Goal: Task Accomplishment & Management: Manage account settings

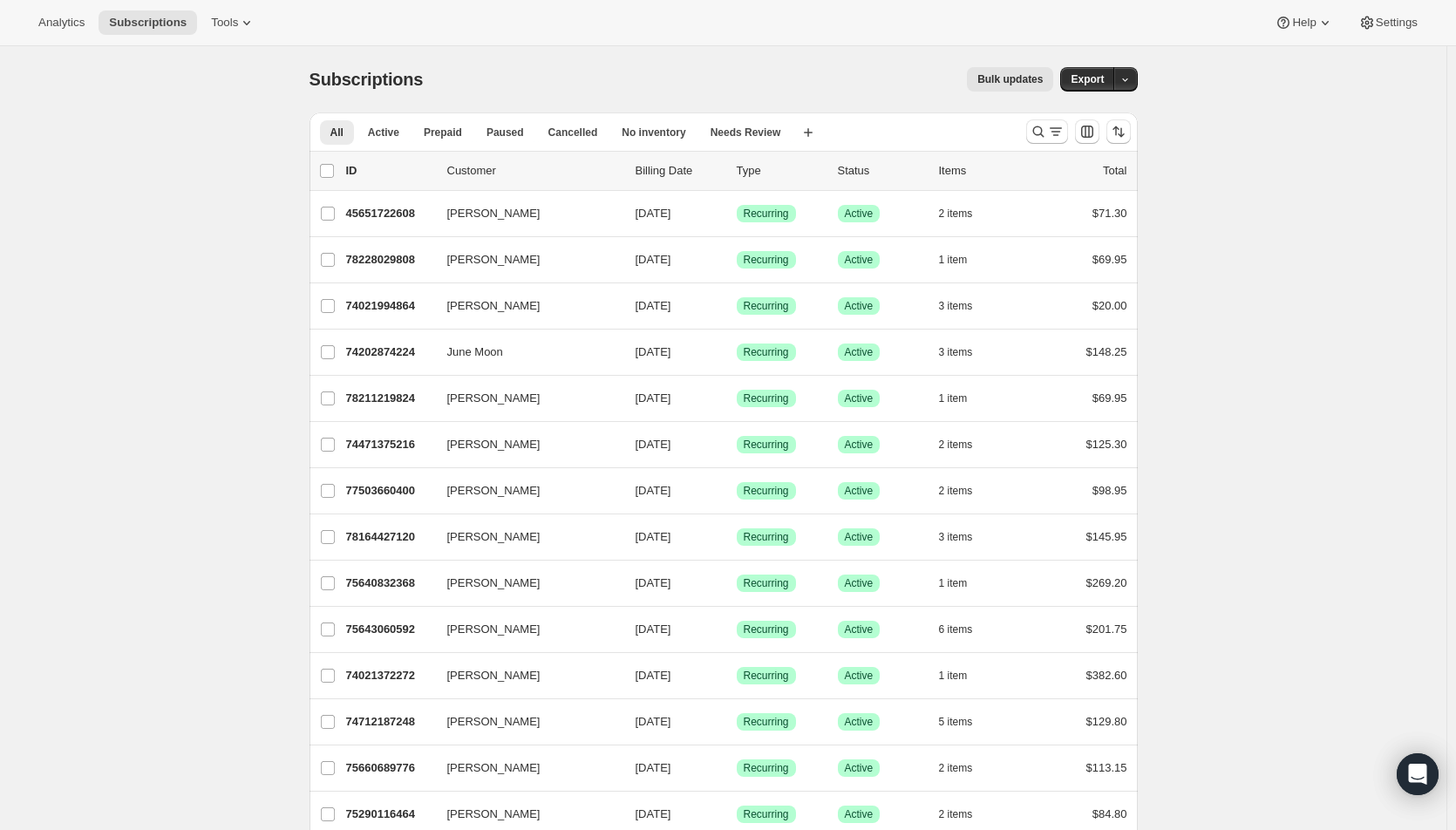
click at [662, 218] on span "08/19/2025" at bounding box center [654, 213] width 36 height 13
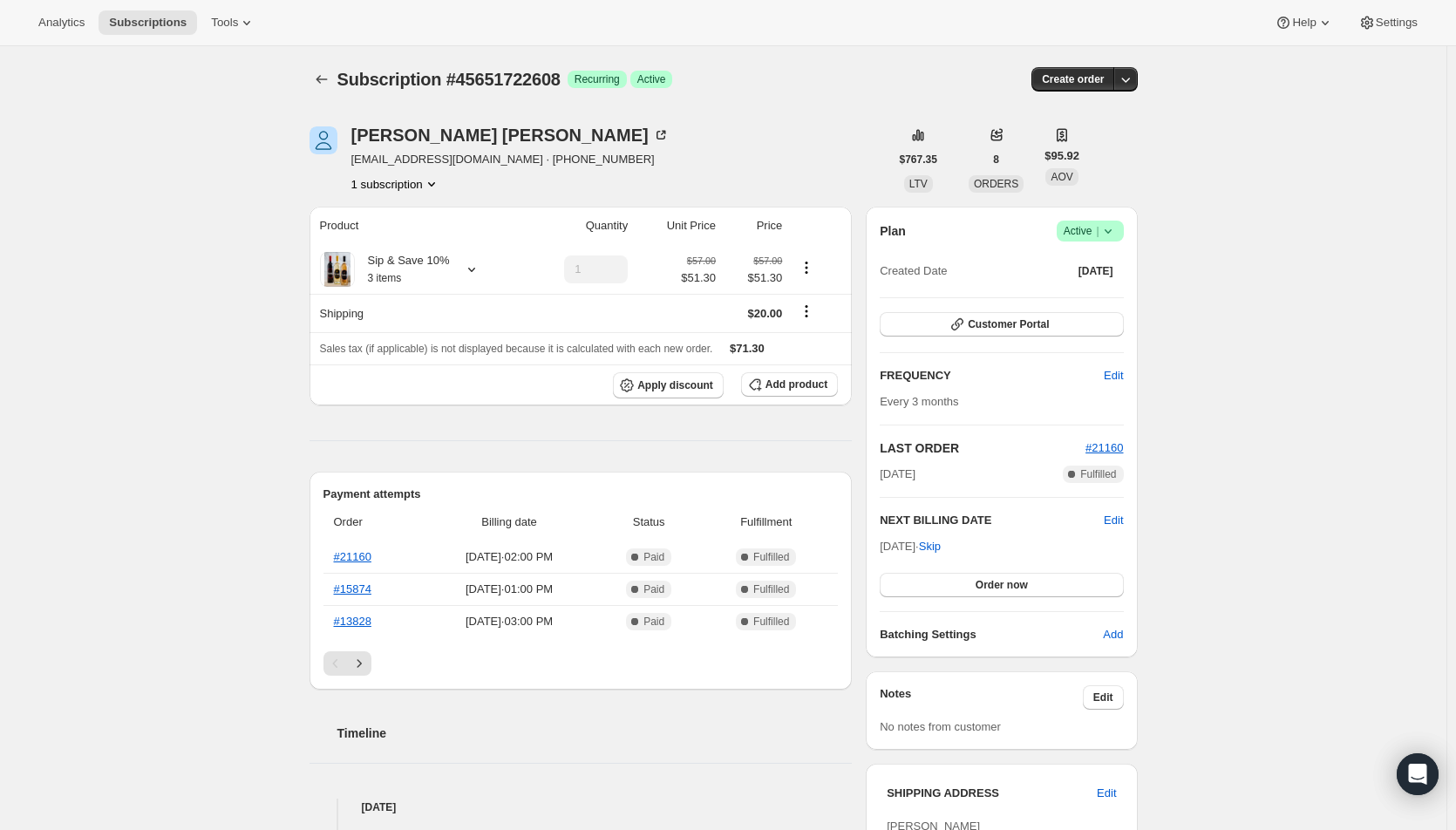
click at [326, 81] on icon "Subscriptions" at bounding box center [321, 80] width 17 height 17
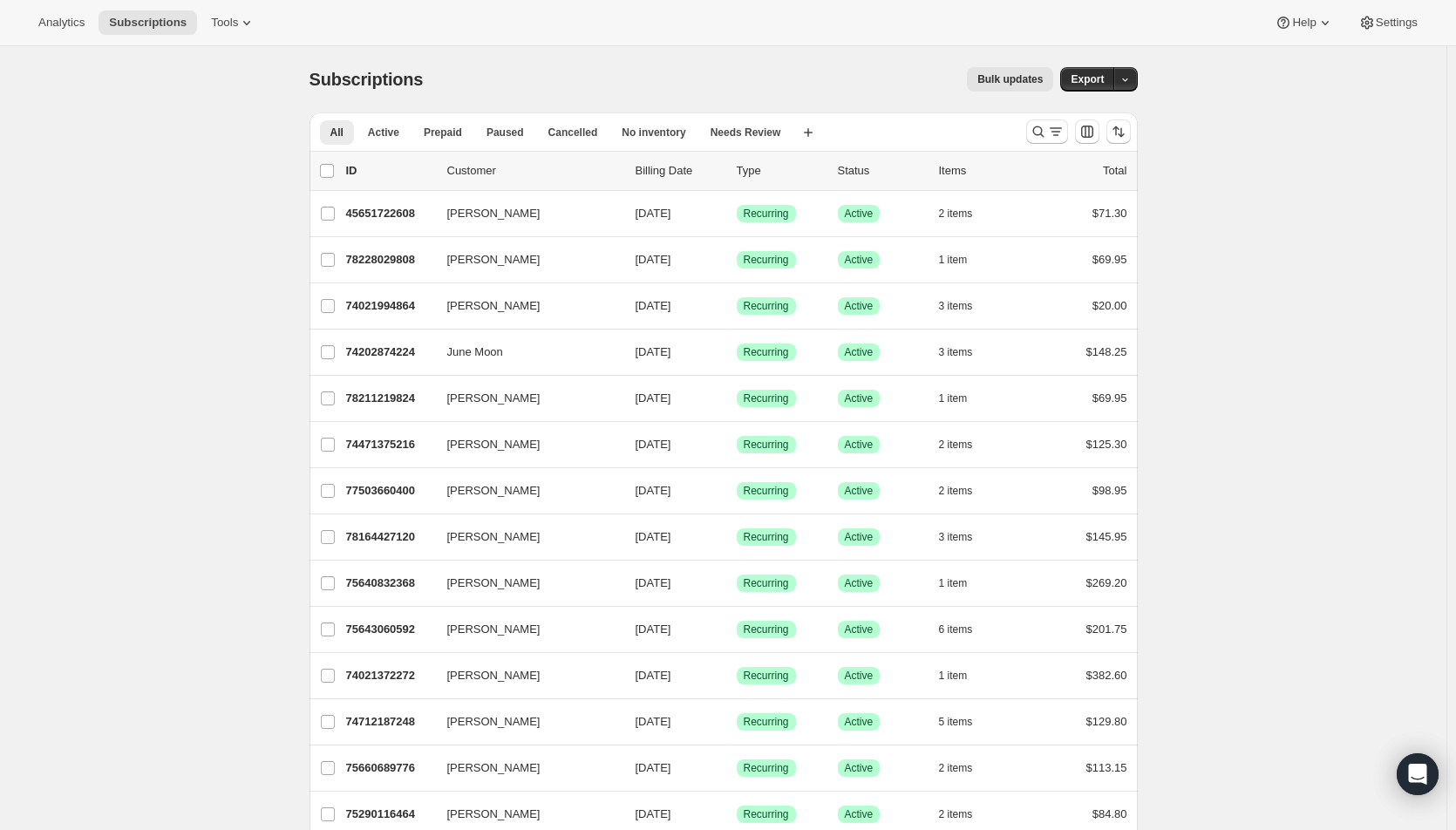
click at [1063, 137] on icon "Search and filter results" at bounding box center [1056, 132] width 17 height 17
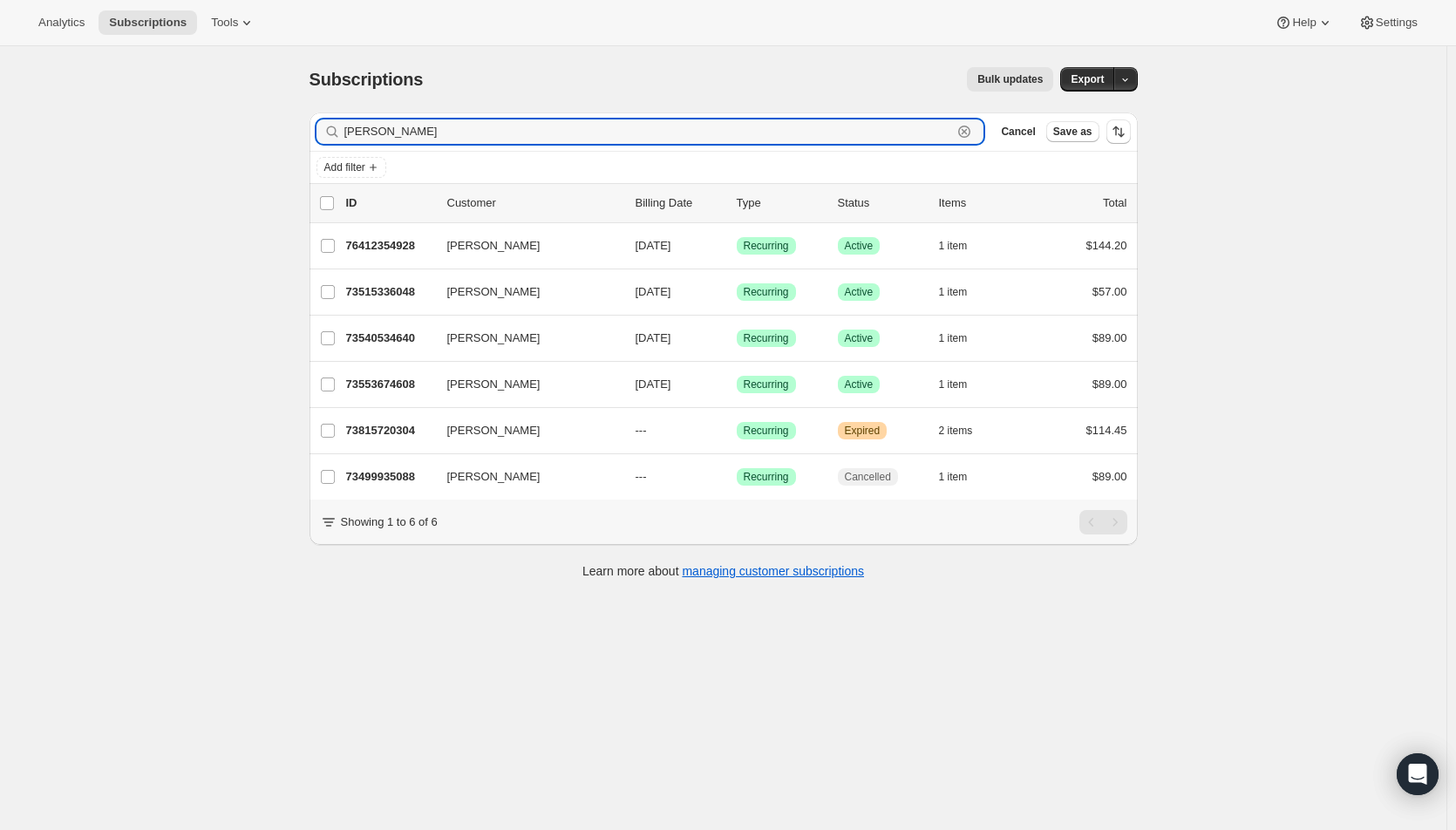
type input "susan p"
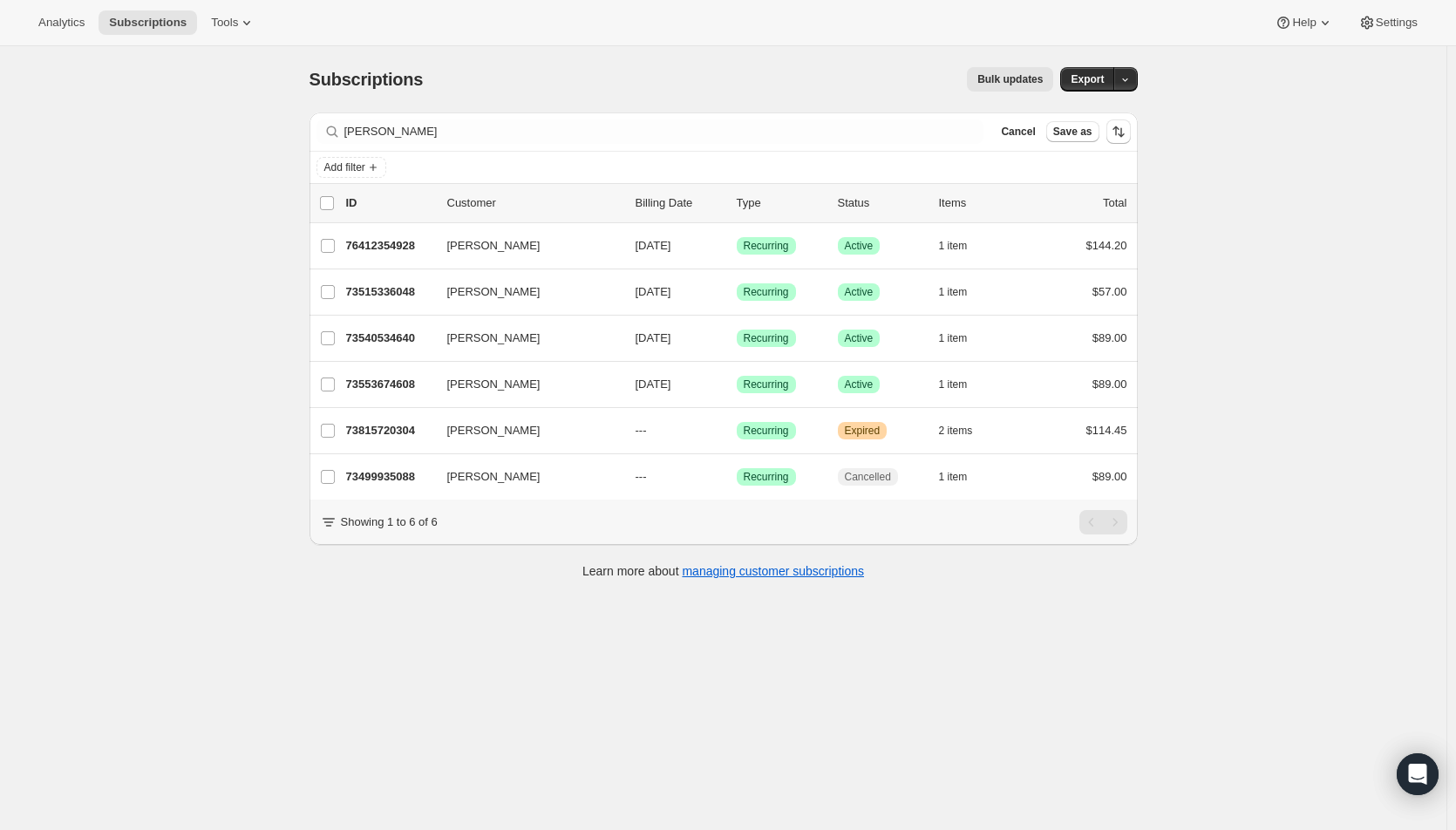
click at [691, 253] on p "08/26/2025" at bounding box center [680, 245] width 87 height 17
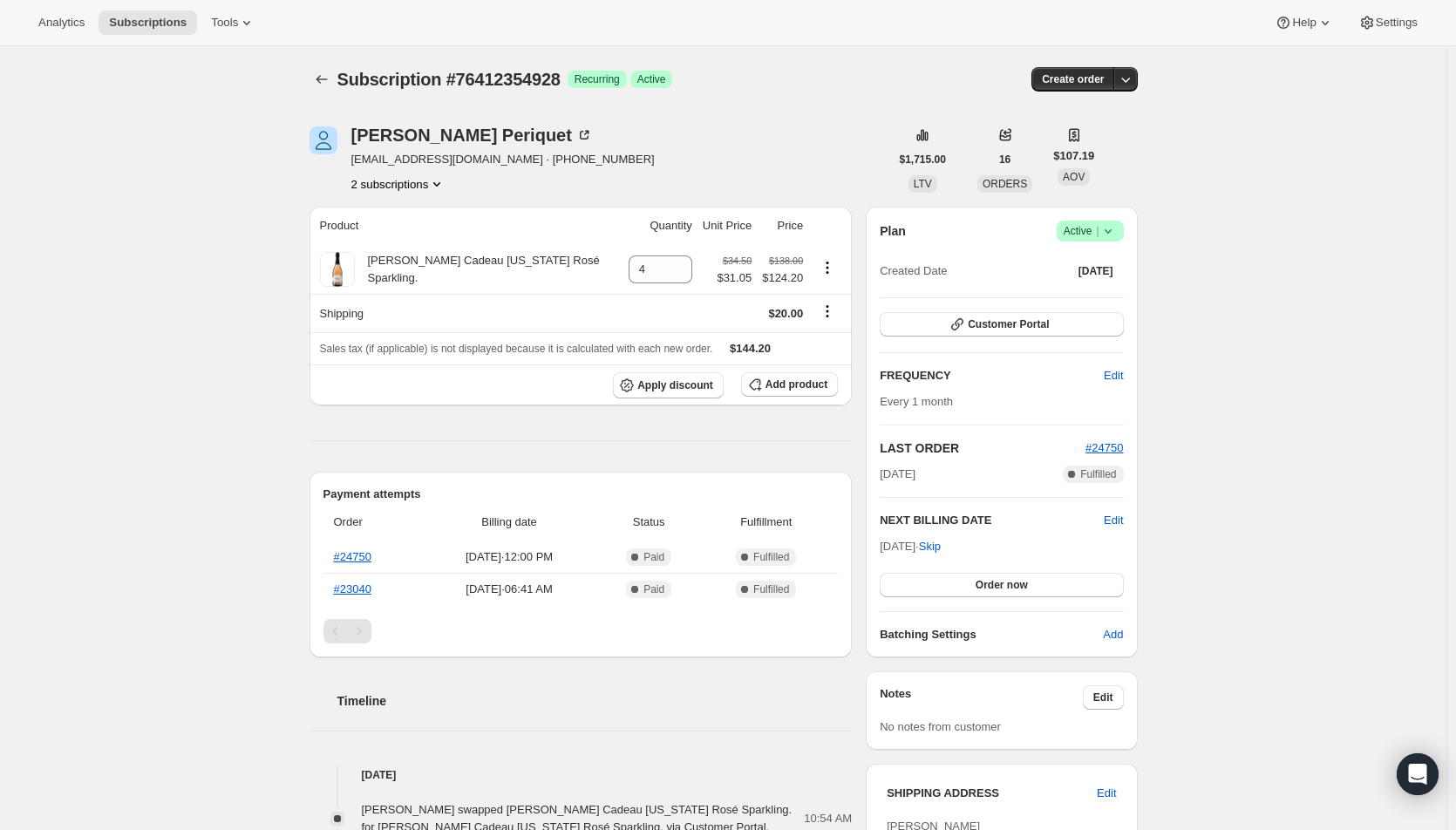
click at [1334, 365] on div "Subscription #76412354928. This page is ready Subscription #76412354928 Success…" at bounding box center [723, 844] width 1447 height 1597
click at [351, 553] on link "#24750" at bounding box center [353, 556] width 38 height 13
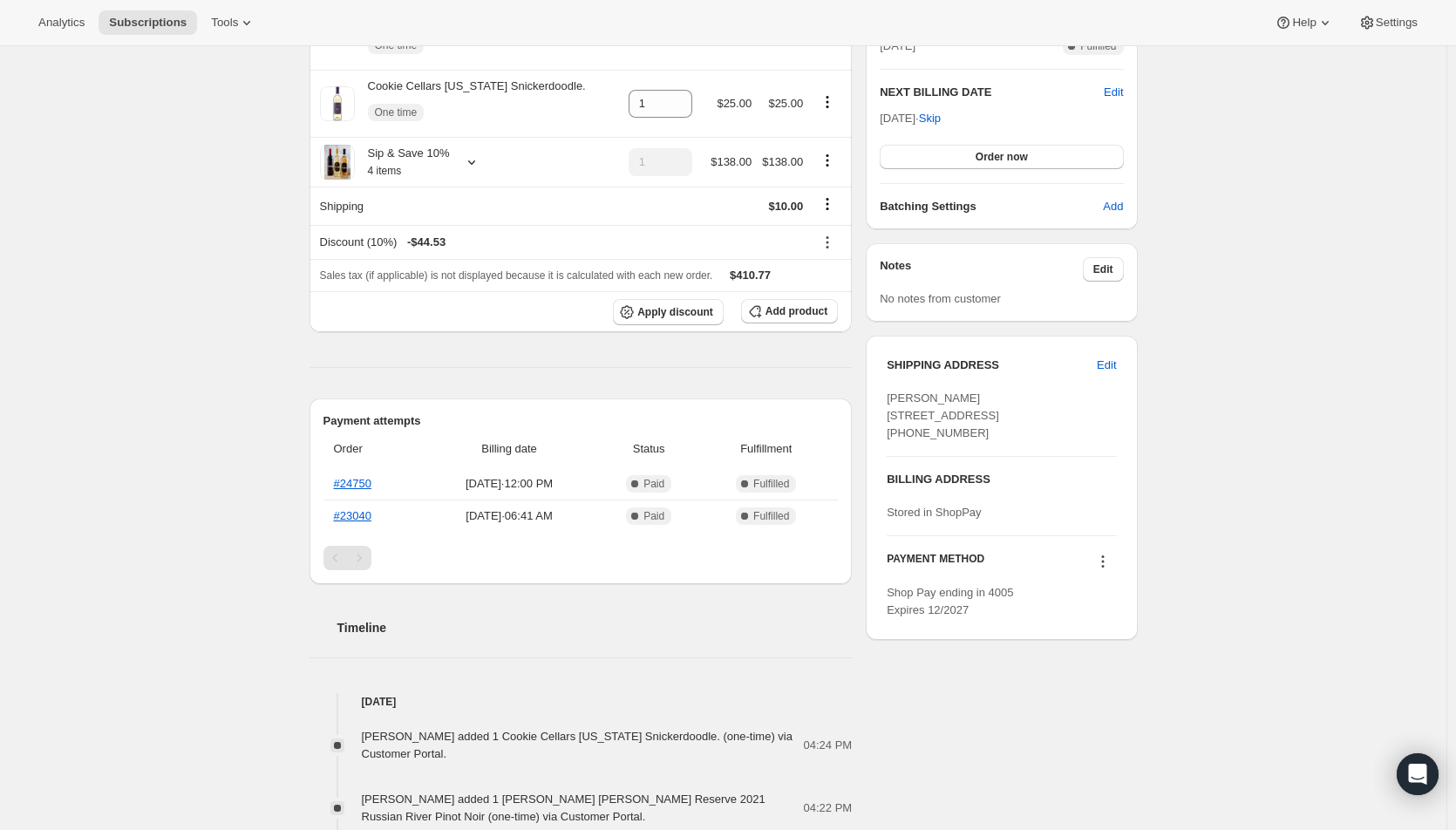
scroll to position [262, 0]
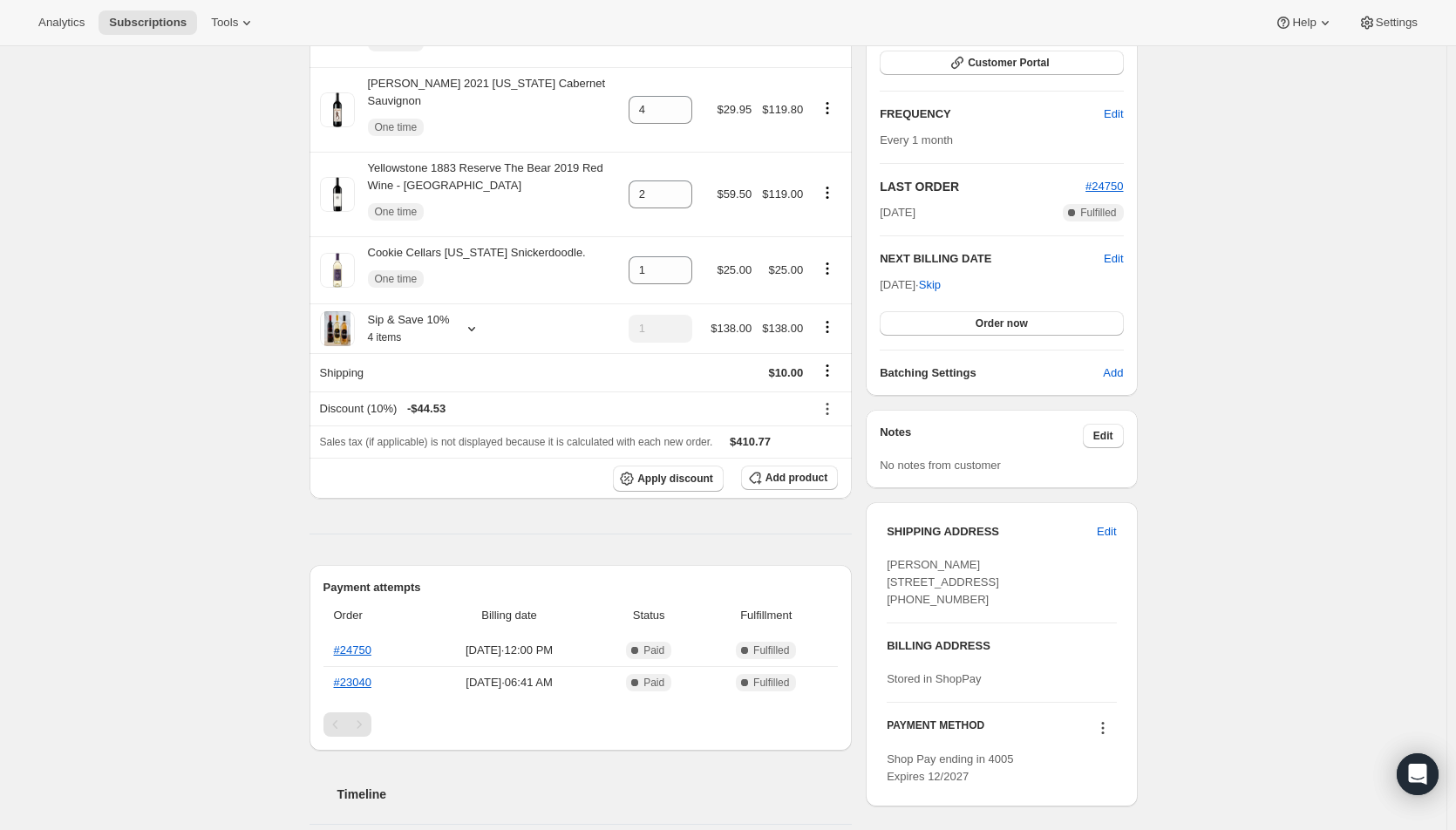
click at [982, 325] on span "Order now" at bounding box center [1001, 323] width 52 height 14
click at [1012, 329] on span "Click to confirm" at bounding box center [1002, 323] width 80 height 14
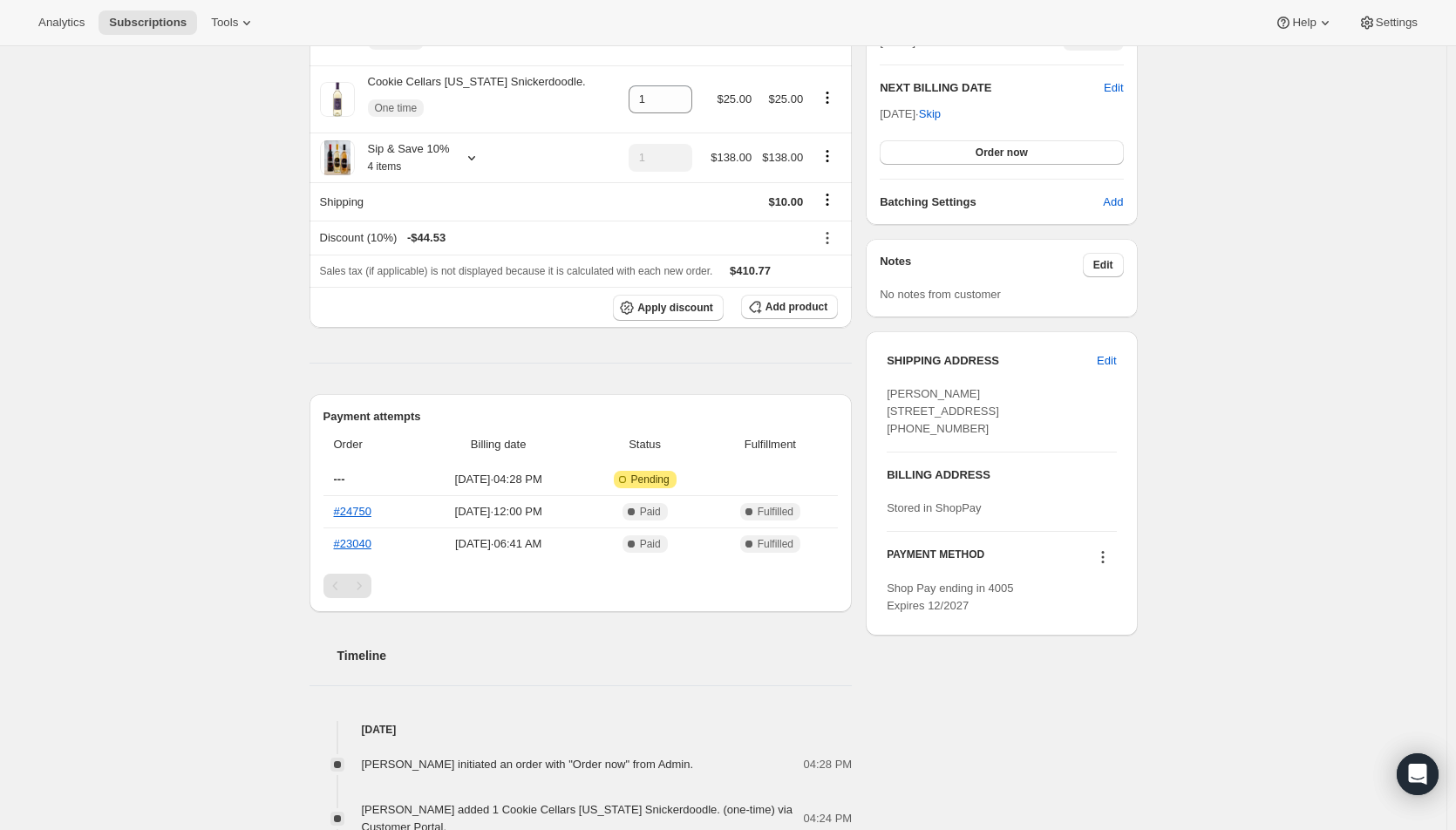
scroll to position [436, 0]
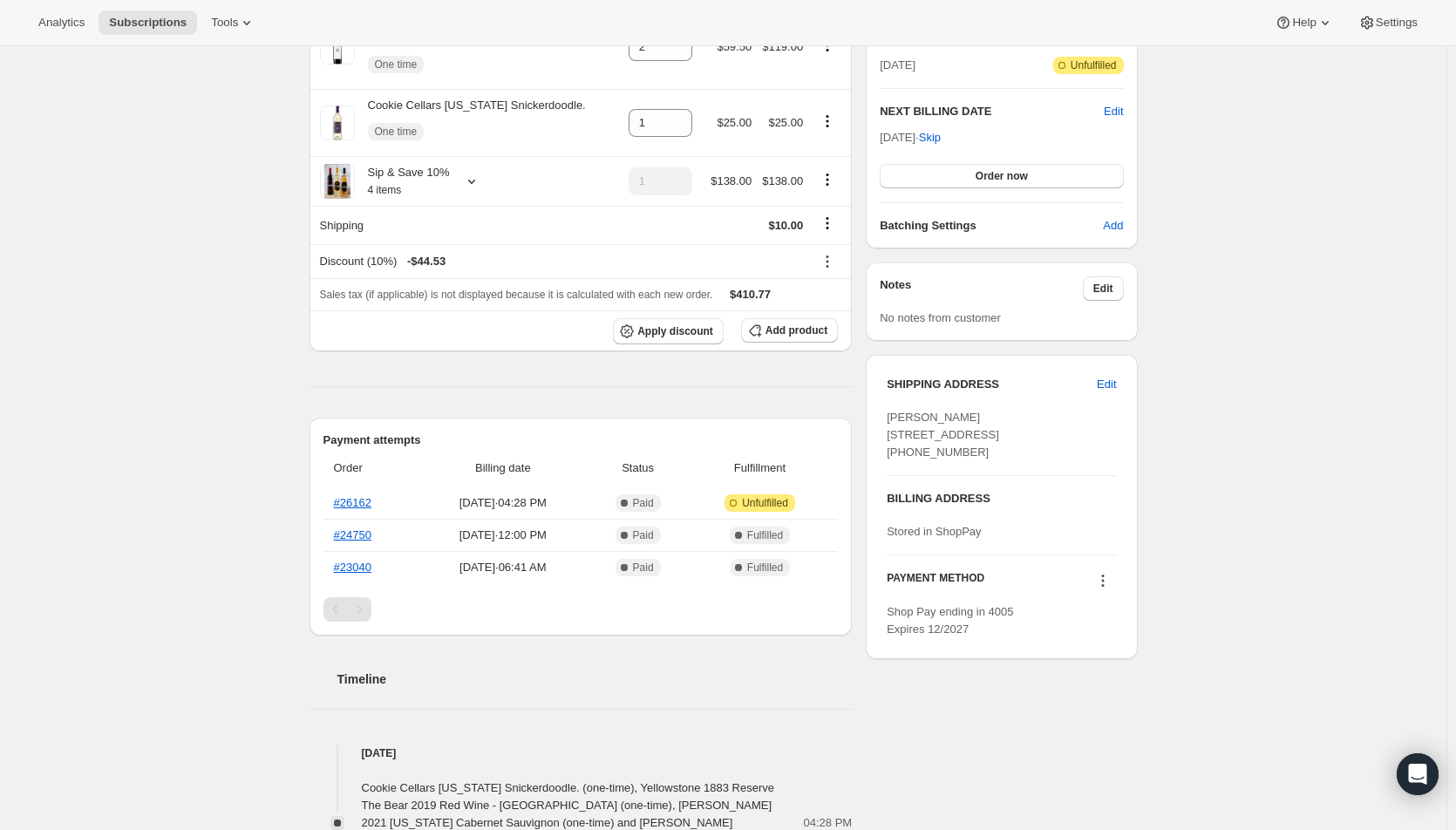
scroll to position [147, 0]
